Goal: Task Accomplishment & Management: Manage account settings

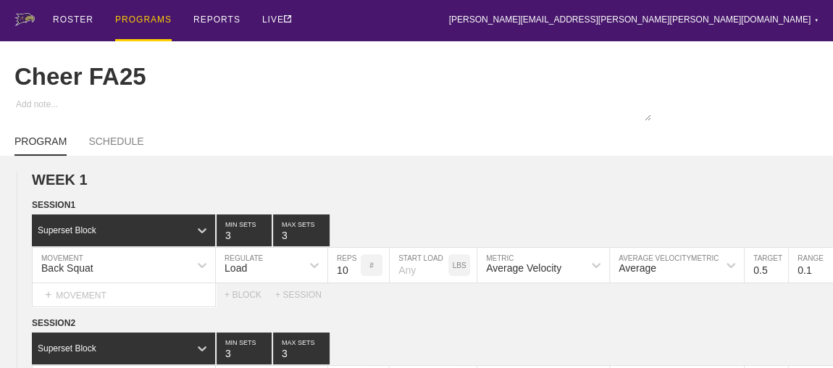
click at [143, 20] on div "PROGRAMS" at bounding box center [143, 20] width 56 height 41
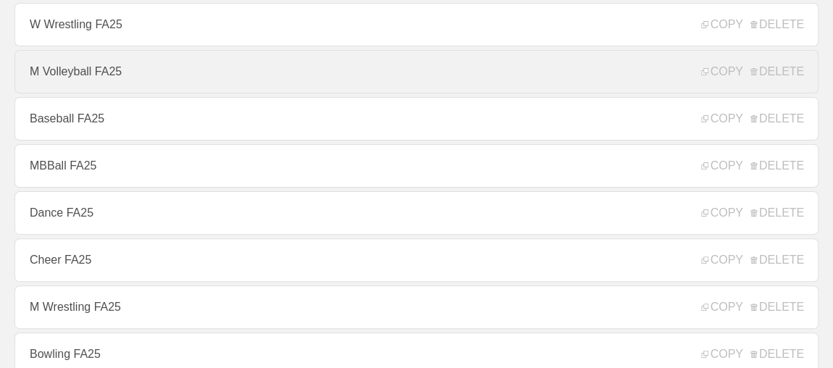
scroll to position [65, 0]
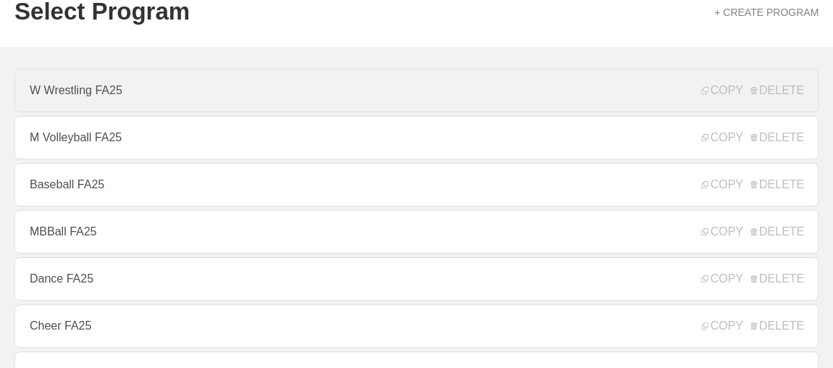
click at [80, 91] on link "W Wrestling FA25" at bounding box center [416, 90] width 804 height 43
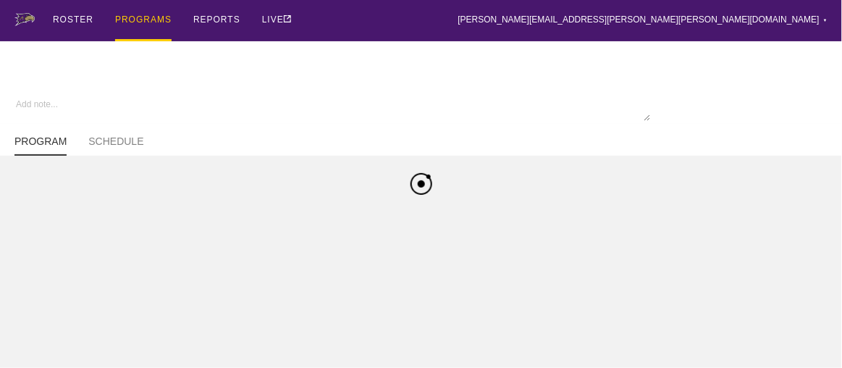
type textarea "x"
type input "W Wrestling FA25"
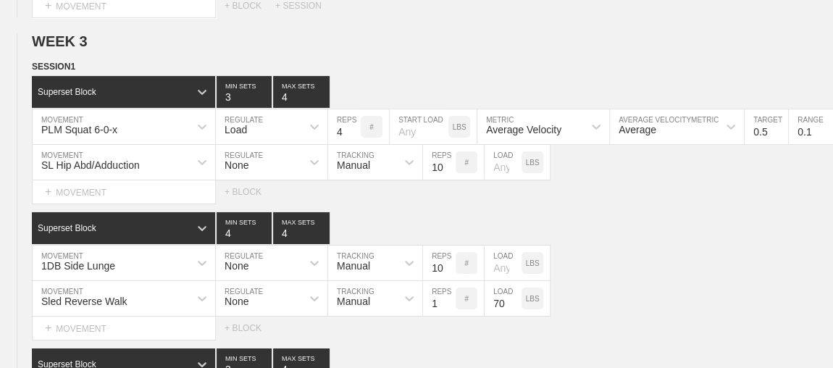
scroll to position [2550, 0]
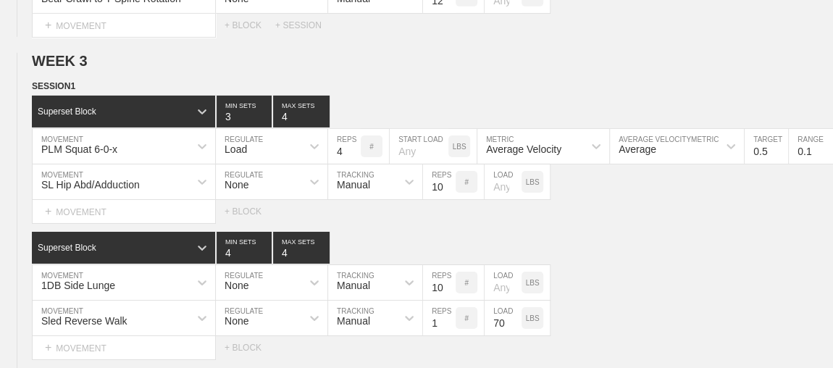
type textarea "x"
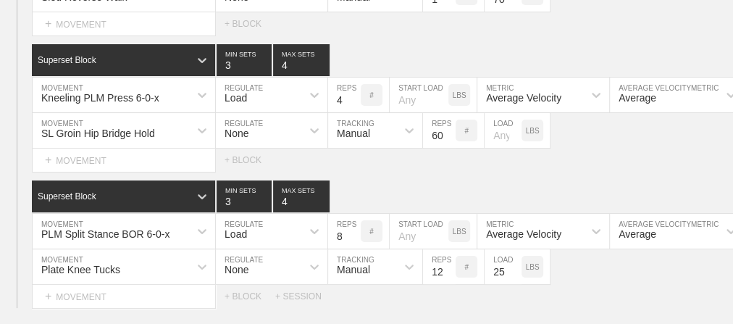
scroll to position [2898, 0]
